Goal: Transaction & Acquisition: Purchase product/service

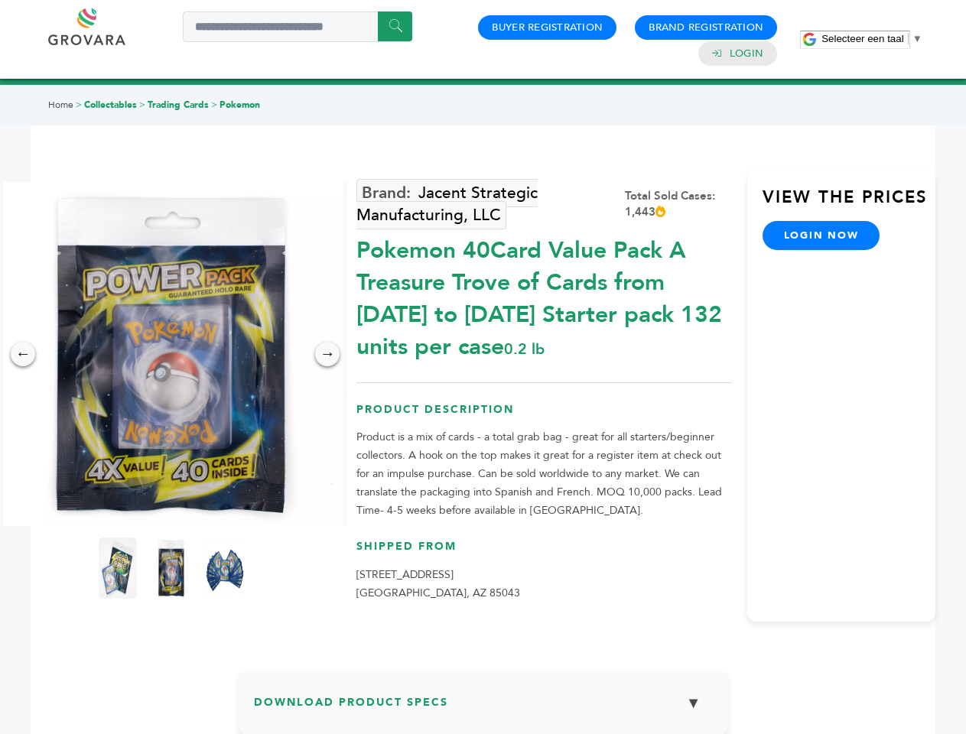
click at [872, 38] on span "Selecteer een taal" at bounding box center [862, 38] width 82 height 11
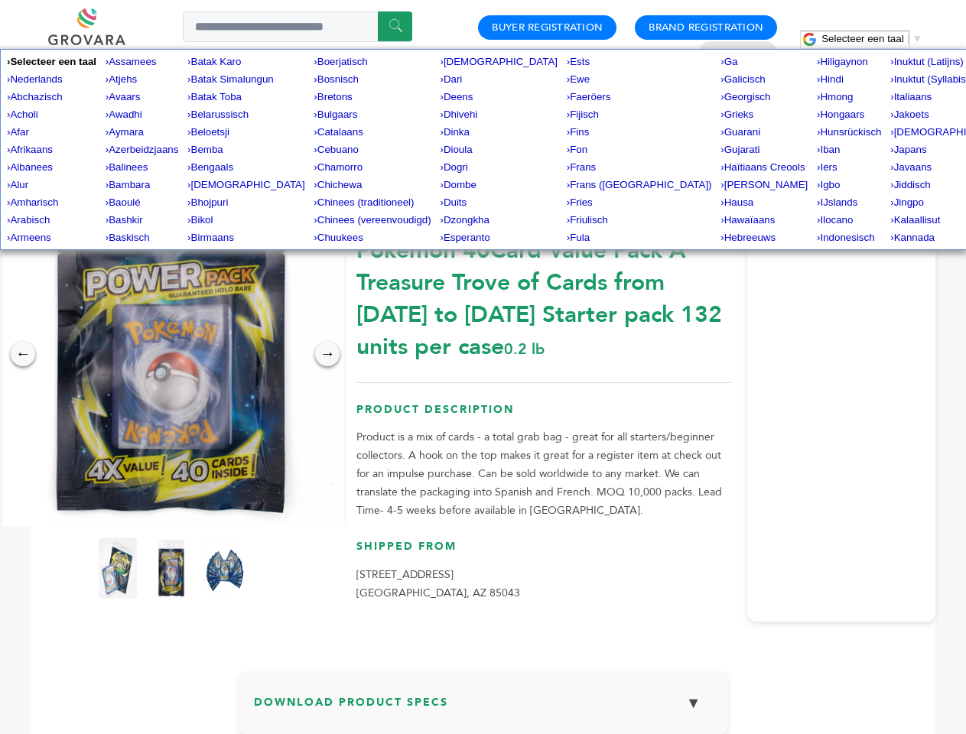
click at [171, 354] on img at bounding box center [171, 354] width 344 height 344
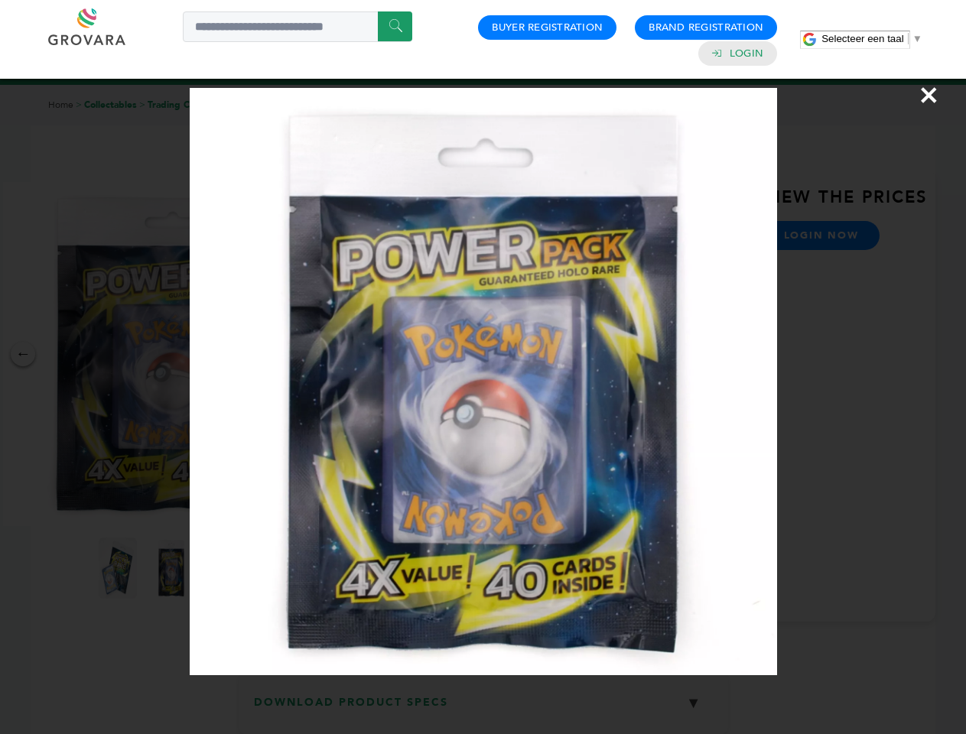
click at [23, 354] on div "×" at bounding box center [483, 367] width 966 height 734
click at [327, 354] on div "→" at bounding box center [327, 354] width 24 height 24
click at [118, 568] on img at bounding box center [118, 568] width 38 height 61
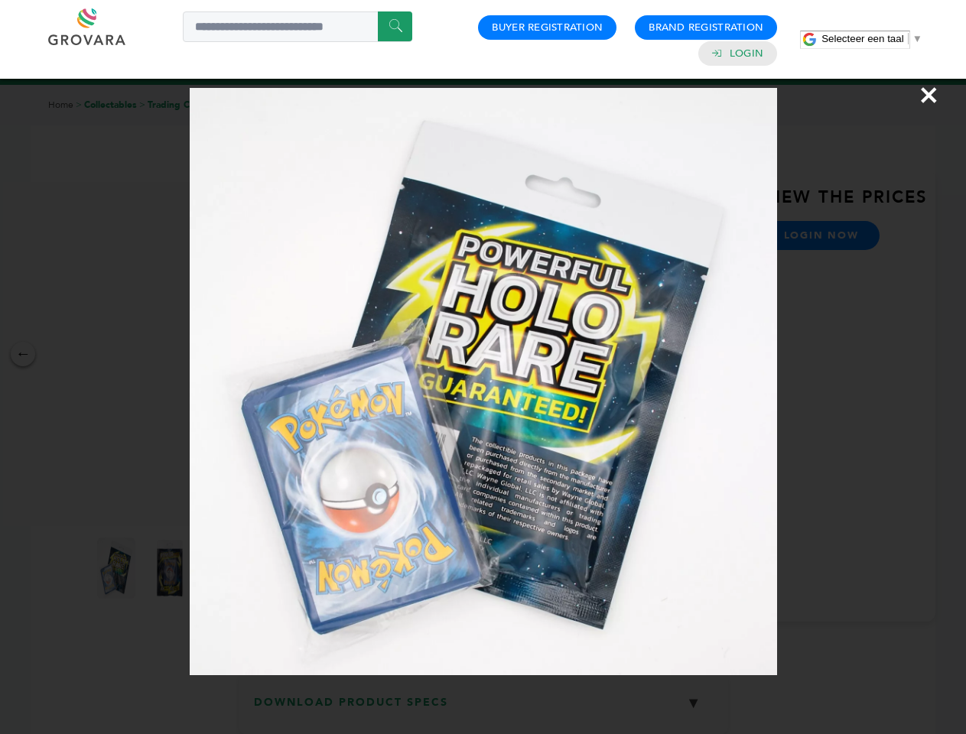
click at [171, 568] on div "×" at bounding box center [483, 367] width 966 height 734
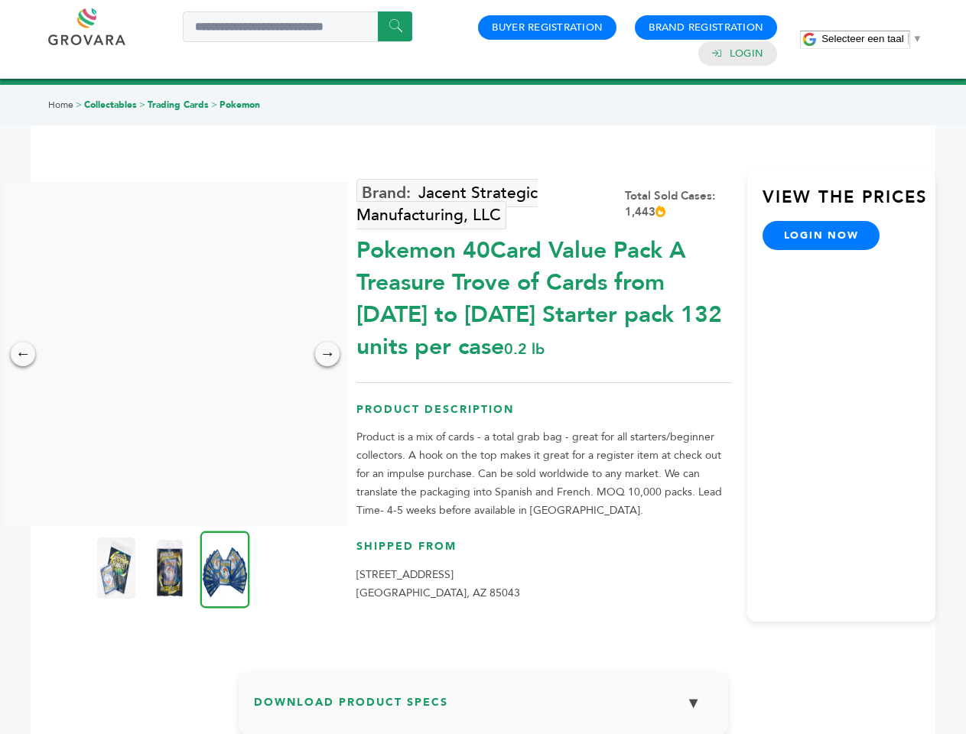
click at [225, 568] on img at bounding box center [225, 569] width 50 height 77
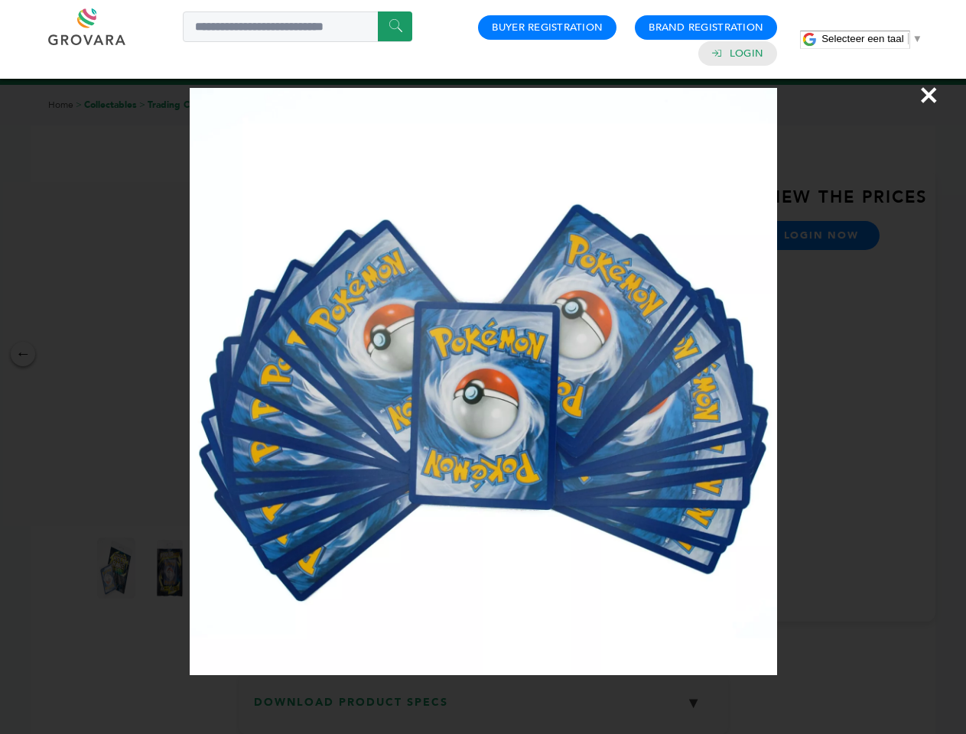
click at [483, 709] on div "×" at bounding box center [483, 367] width 966 height 734
